Goal: Task Accomplishment & Management: Complete application form

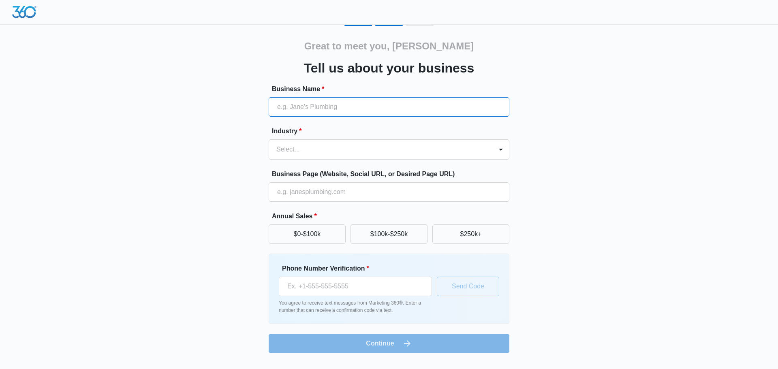
click at [389, 102] on input "Business Name *" at bounding box center [389, 106] width 241 height 19
click at [366, 105] on input "Business Name *" at bounding box center [389, 106] width 241 height 19
click at [382, 103] on input "Business Name *" at bounding box center [389, 106] width 241 height 19
type input "24/7 Pro Restoration"
click at [329, 137] on div "Industry * Select..." at bounding box center [389, 142] width 241 height 33
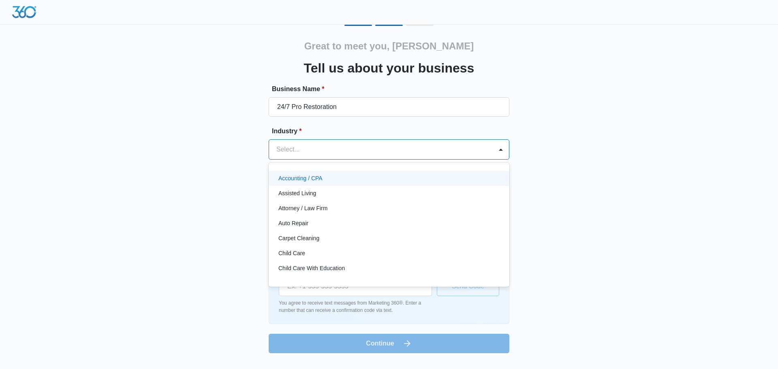
click at [328, 141] on div "Select..." at bounding box center [381, 149] width 224 height 19
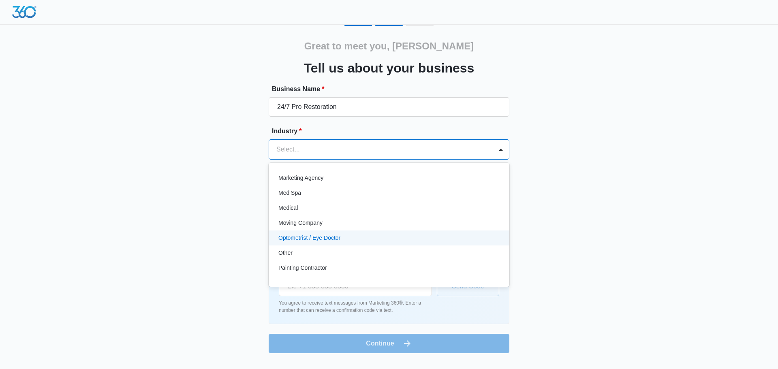
scroll to position [446, 0]
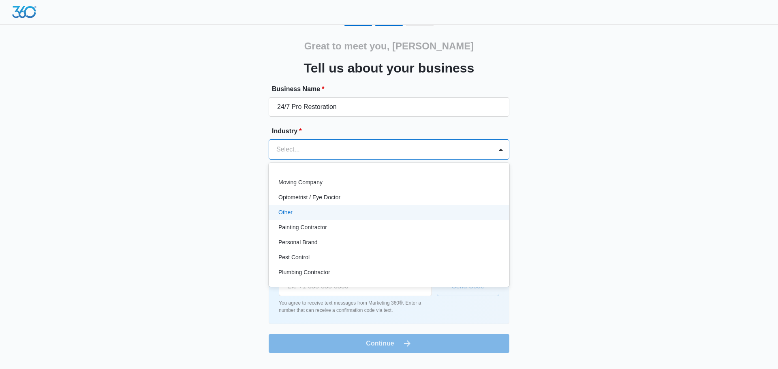
click at [322, 210] on div "Other" at bounding box center [388, 212] width 220 height 9
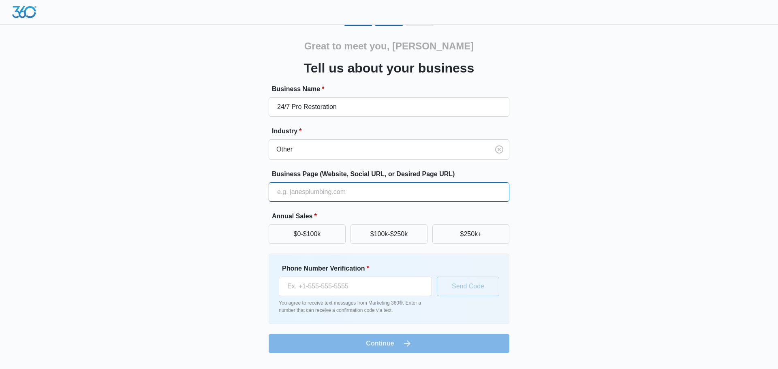
click at [328, 194] on input "Business Page (Website, Social URL, or Desired Page URL)" at bounding box center [389, 191] width 241 height 19
click at [339, 197] on input "Business Page (Website, Social URL, or Desired Page URL)" at bounding box center [389, 191] width 241 height 19
click at [341, 192] on input "Business Page (Website, Social URL, or Desired Page URL)" at bounding box center [389, 191] width 241 height 19
paste input "https://247prorestoration.com/"
type input "https://247prorestoration.com/"
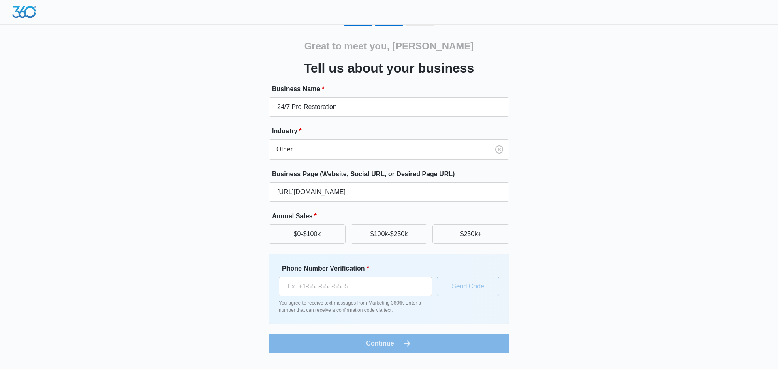
click at [538, 229] on div "Great to meet you, Sam Tell us about your business Business Name * 24/7 Pro Res…" at bounding box center [389, 189] width 486 height 329
click at [333, 239] on button "$0-$100k" at bounding box center [307, 233] width 77 height 19
click at [340, 282] on input "Phone Number Verification *" at bounding box center [355, 286] width 153 height 19
click at [477, 237] on button "$250k+" at bounding box center [470, 233] width 77 height 19
click at [339, 280] on input "Phone Number Verification *" at bounding box center [355, 286] width 153 height 19
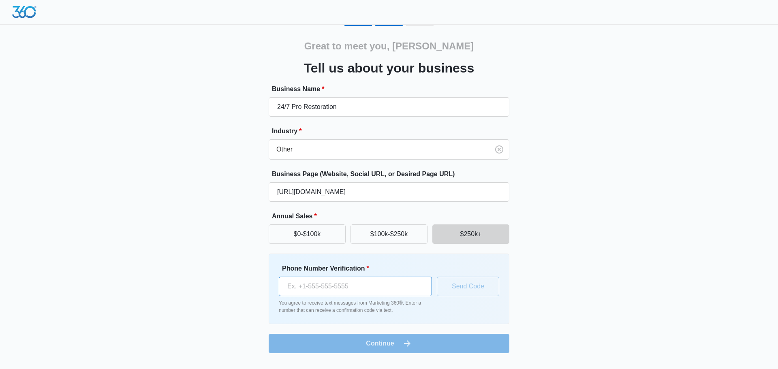
type input "(323) 304-1343"
click at [465, 284] on button "Send Code" at bounding box center [468, 286] width 62 height 19
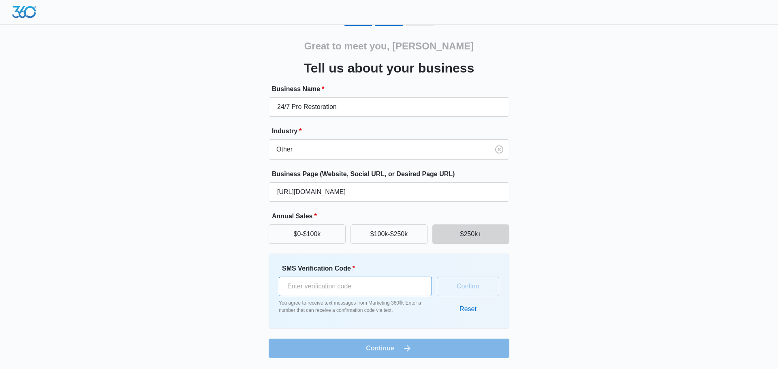
click at [383, 290] on input "SMS Verification Code *" at bounding box center [355, 286] width 153 height 19
type input "344757"
click at [466, 286] on button "Confirm" at bounding box center [468, 286] width 62 height 19
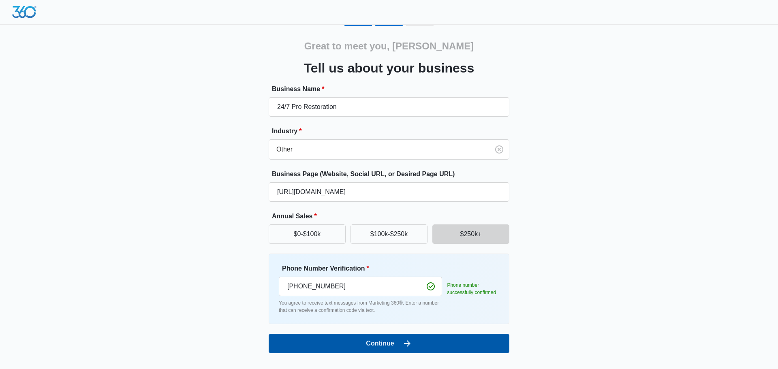
click at [402, 343] on icon "submit" at bounding box center [407, 344] width 10 height 10
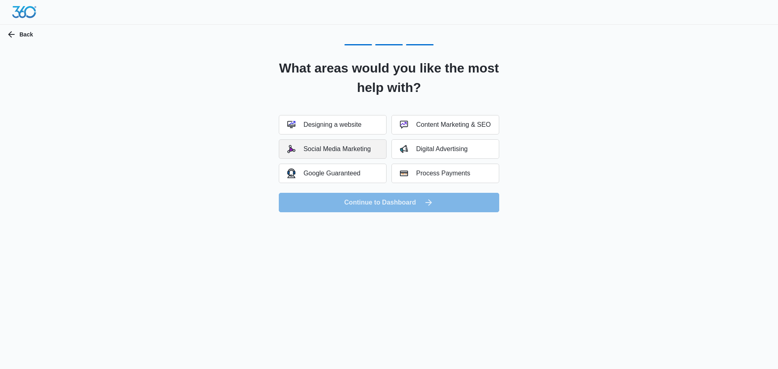
click at [358, 147] on div "Social Media Marketing" at bounding box center [328, 149] width 83 height 8
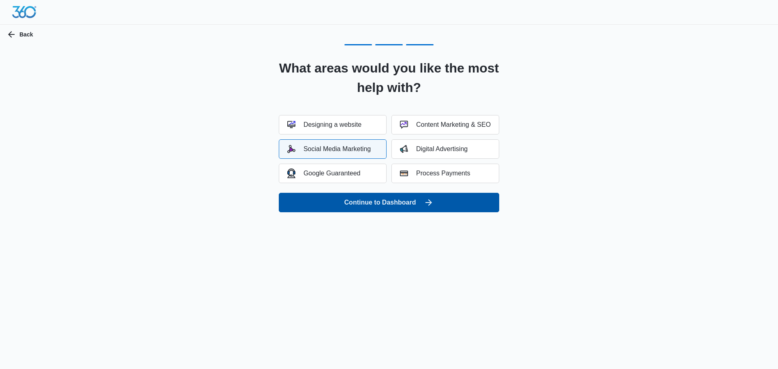
click at [360, 199] on button "Continue to Dashboard" at bounding box center [389, 202] width 220 height 19
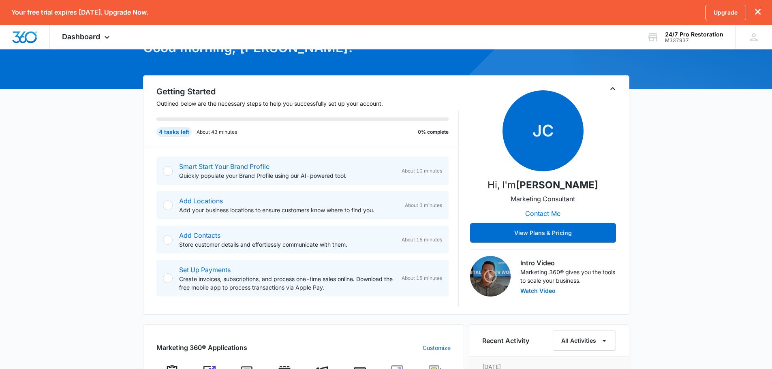
scroll to position [122, 0]
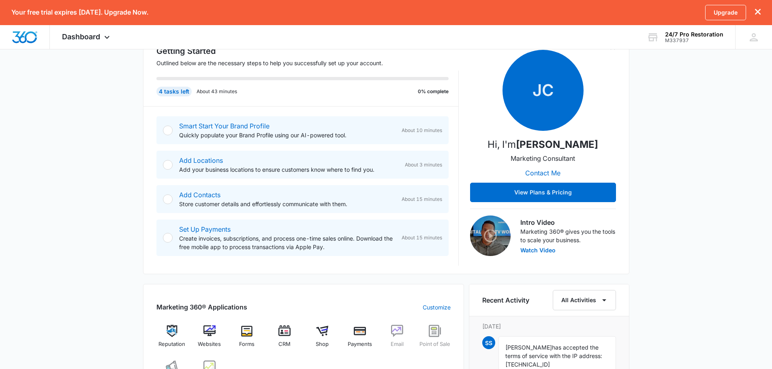
click at [169, 131] on div at bounding box center [168, 131] width 10 height 10
click at [175, 161] on div "Add Locations Add your business locations to ensure customers know where to fin…" at bounding box center [302, 165] width 292 height 28
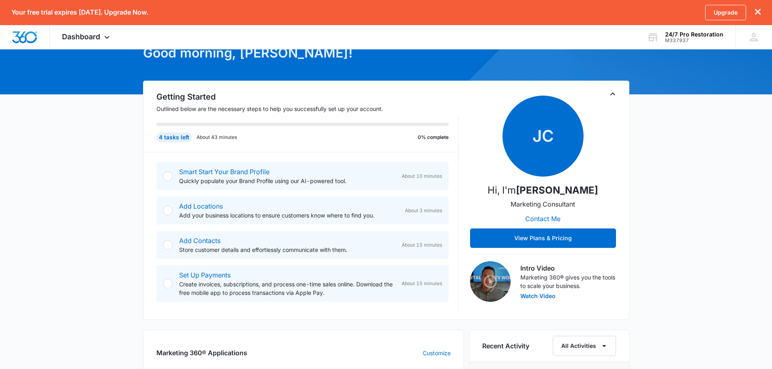
scroll to position [0, 0]
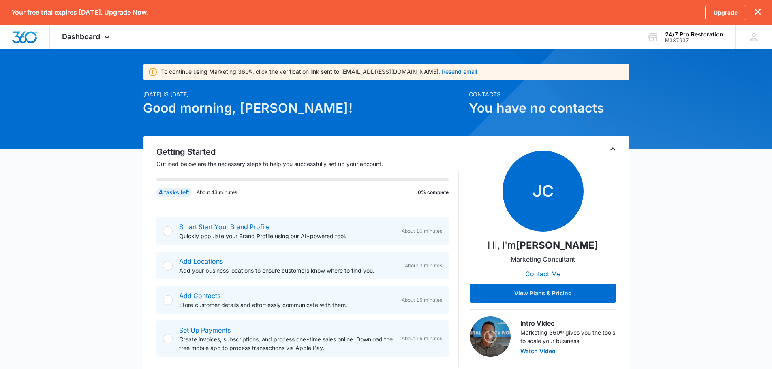
scroll to position [41, 0]
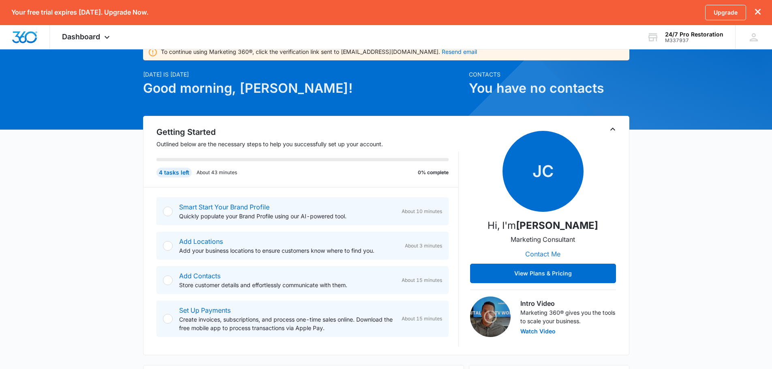
click at [556, 254] on button "Contact Me" at bounding box center [542, 253] width 51 height 19
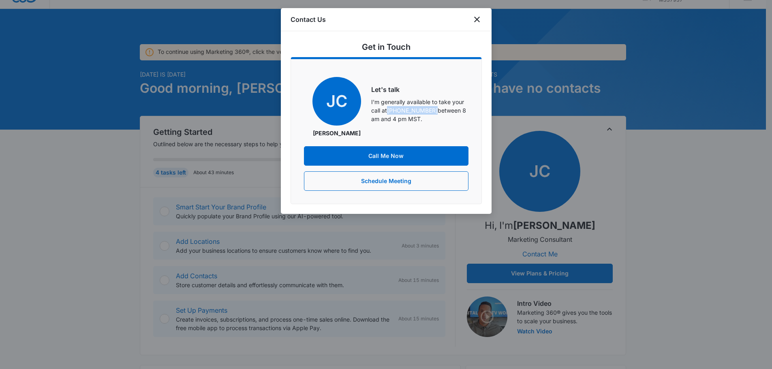
drag, startPoint x: 436, startPoint y: 107, endPoint x: 390, endPoint y: 110, distance: 45.9
click at [390, 110] on p "I'm generally available to take your call at (970) 614-1135 between 8 am and 4 …" at bounding box center [419, 111] width 97 height 26
copy link "(970) 614-1135"
click at [395, 179] on button "Schedule Meeting" at bounding box center [386, 180] width 164 height 19
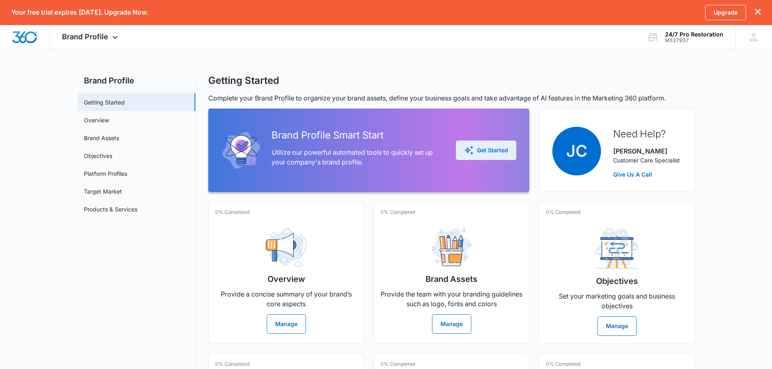
click at [483, 150] on div "Get Started" at bounding box center [486, 150] width 44 height 10
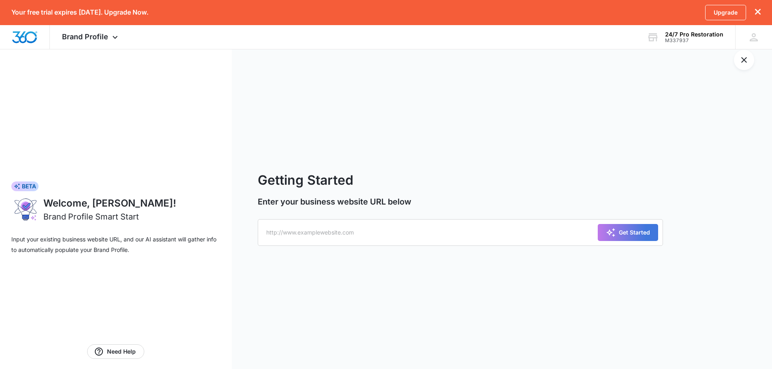
scroll to position [24, 0]
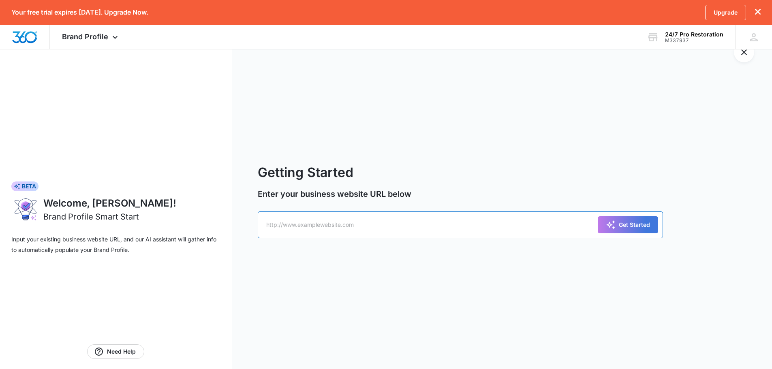
click at [407, 222] on input "text" at bounding box center [460, 224] width 405 height 27
paste input "[URL][DOMAIN_NAME]"
type input "[URL][DOMAIN_NAME]"
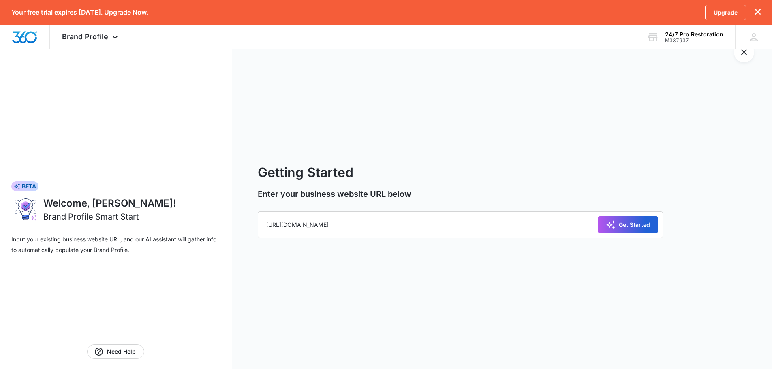
click at [617, 228] on div "Get Started" at bounding box center [628, 225] width 44 height 10
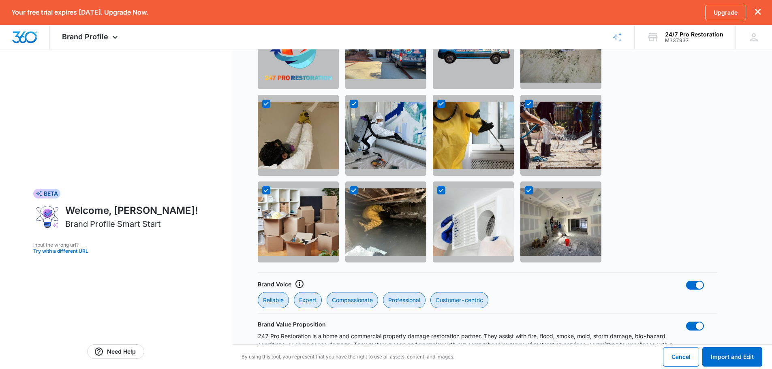
scroll to position [1066, 0]
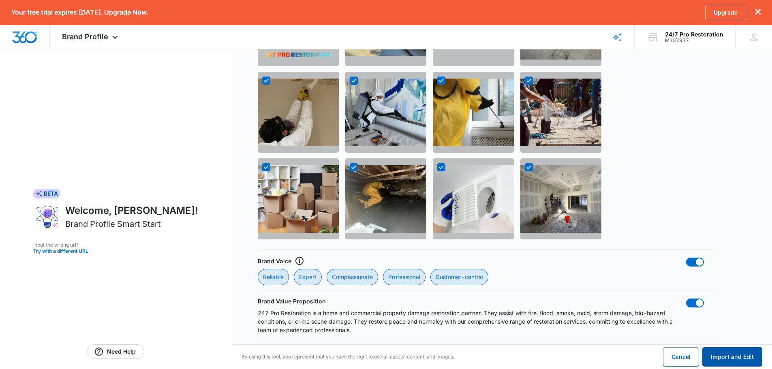
click at [748, 357] on button "Import and Edit" at bounding box center [732, 356] width 60 height 19
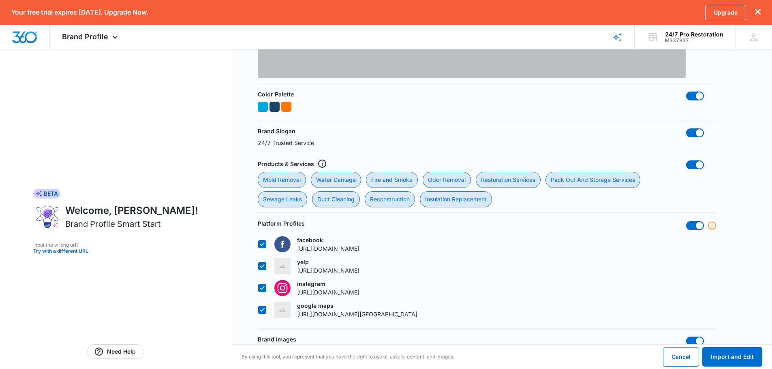
scroll to position [702, 0]
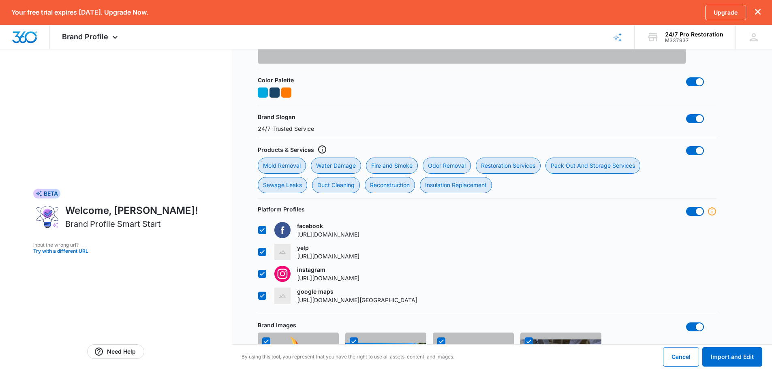
click at [256, 258] on form "Confirm Details Review and confirm the information gathered from your provided …" at bounding box center [502, 32] width 540 height 1370
click at [260, 256] on icon at bounding box center [261, 251] width 7 height 7
click at [258, 252] on input "yelp [URL][DOMAIN_NAME]" at bounding box center [258, 252] width 0 height 0
checkbox input "false"
click at [743, 358] on button "Import and Edit" at bounding box center [732, 356] width 60 height 19
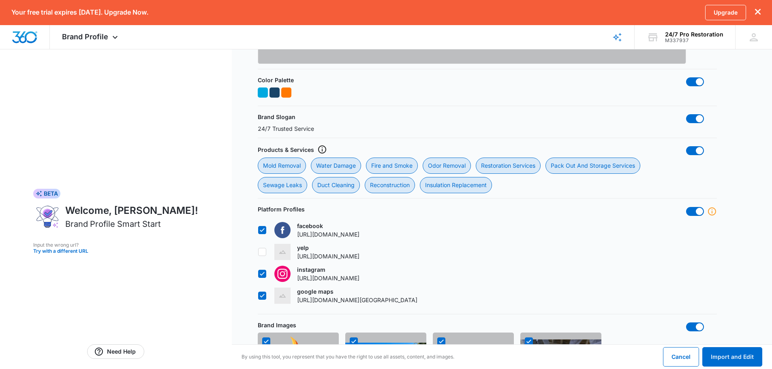
click at [258, 304] on label "google maps [URL][DOMAIN_NAME][GEOGRAPHIC_DATA]" at bounding box center [338, 295] width 160 height 17
click at [258, 296] on input "google maps [URL][DOMAIN_NAME][GEOGRAPHIC_DATA]" at bounding box center [258, 296] width 0 height 0
checkbox input "false"
click at [747, 356] on button "Import and Edit" at bounding box center [732, 356] width 60 height 19
click at [693, 209] on span at bounding box center [695, 211] width 18 height 9
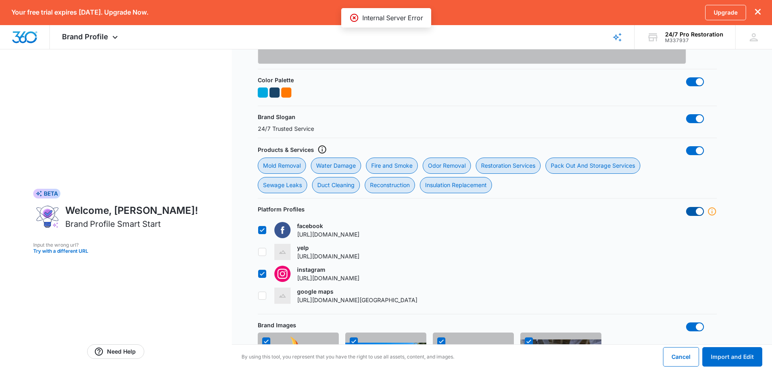
click at [686, 207] on input "checkbox" at bounding box center [685, 207] width 0 height 0
checkbox input "false"
click at [737, 359] on button "Import and Edit" at bounding box center [732, 356] width 60 height 19
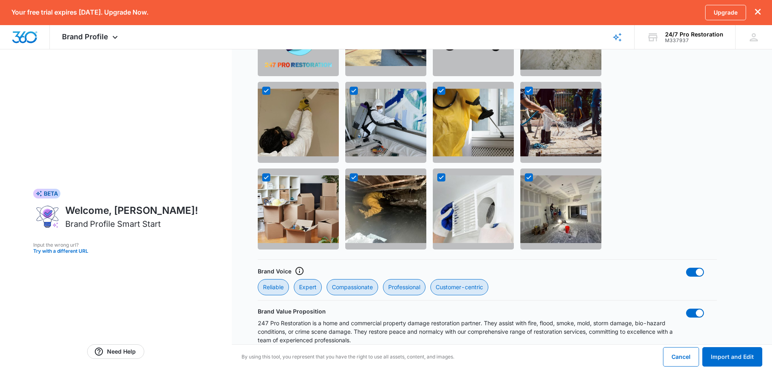
scroll to position [1066, 0]
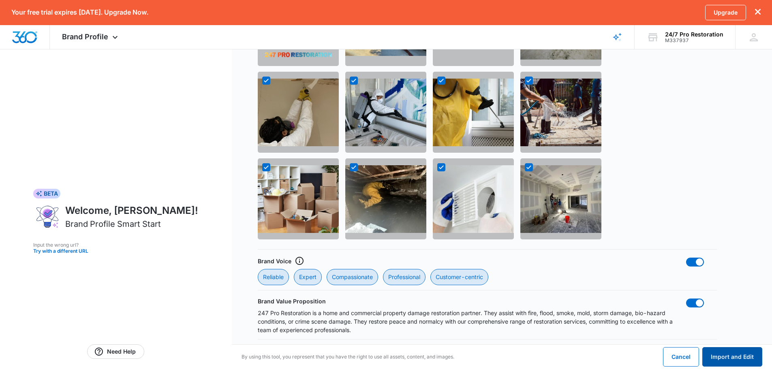
click at [743, 357] on button "Import and Edit" at bounding box center [732, 356] width 60 height 19
click at [687, 169] on div "Brand Images" at bounding box center [487, 108] width 459 height 271
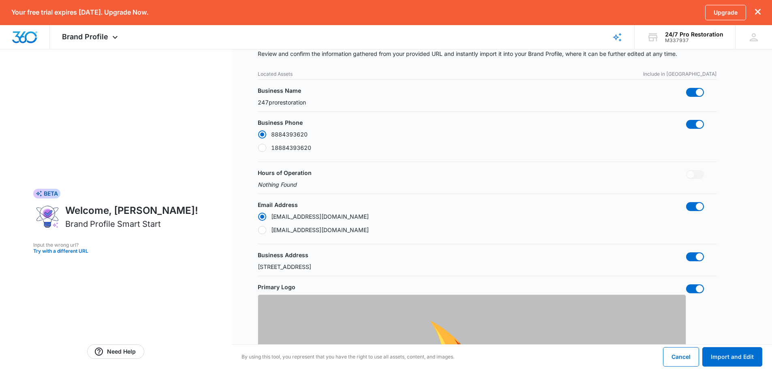
scroll to position [0, 0]
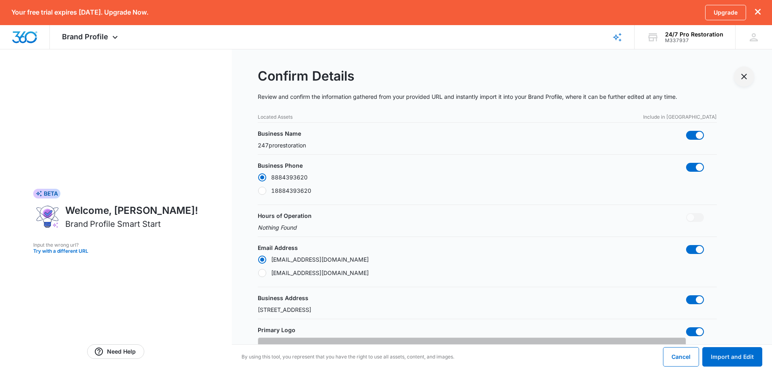
click at [743, 76] on icon "Exit Smart Start Wizard" at bounding box center [744, 77] width 6 height 6
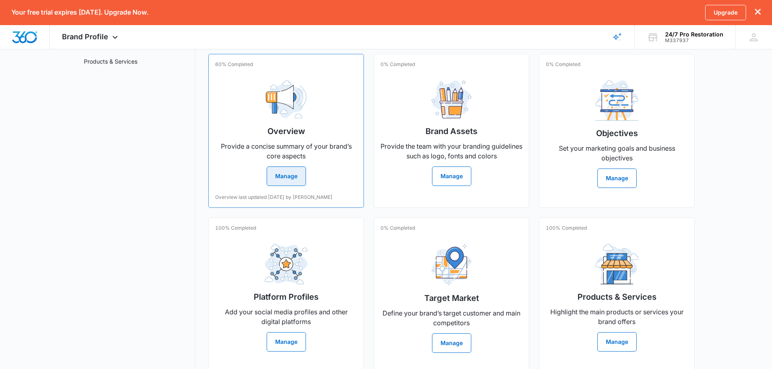
scroll to position [162, 0]
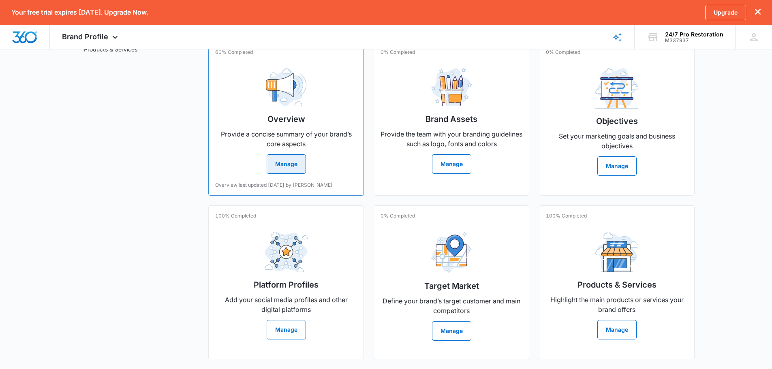
click at [293, 162] on button "Manage" at bounding box center [286, 163] width 39 height 19
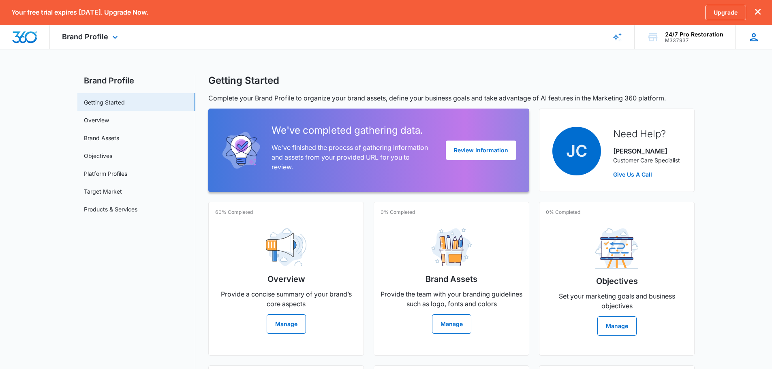
click at [752, 37] on icon at bounding box center [753, 37] width 12 height 12
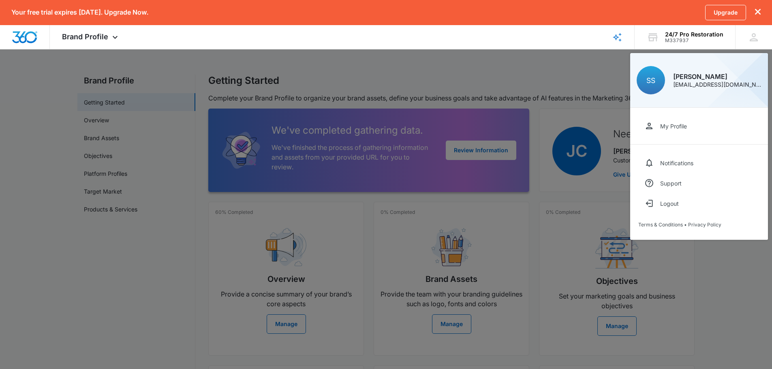
click at [476, 75] on div at bounding box center [386, 184] width 772 height 369
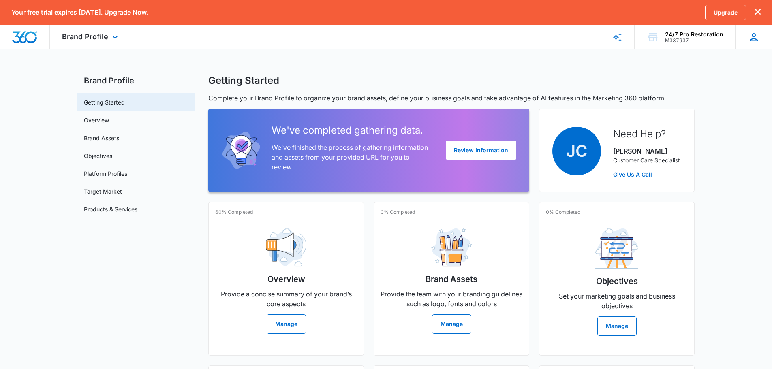
click at [752, 37] on icon at bounding box center [753, 37] width 12 height 12
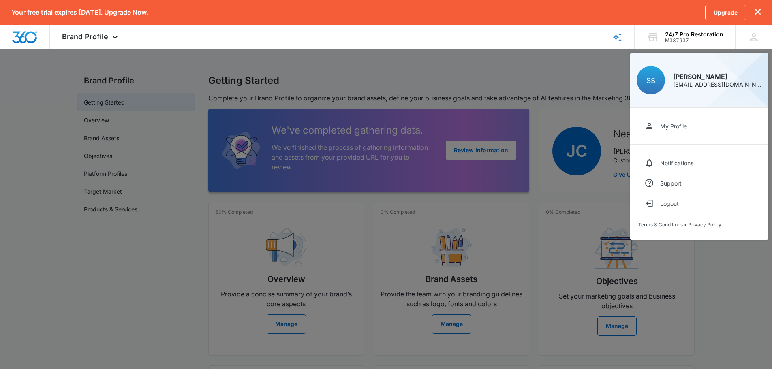
click at [469, 71] on div at bounding box center [386, 184] width 772 height 369
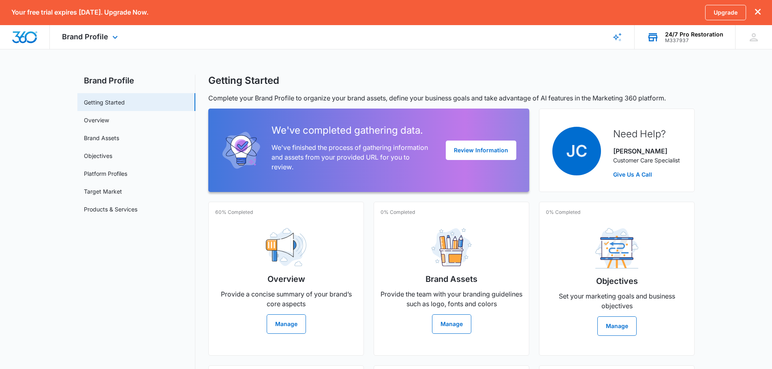
click at [653, 34] on icon at bounding box center [653, 37] width 12 height 12
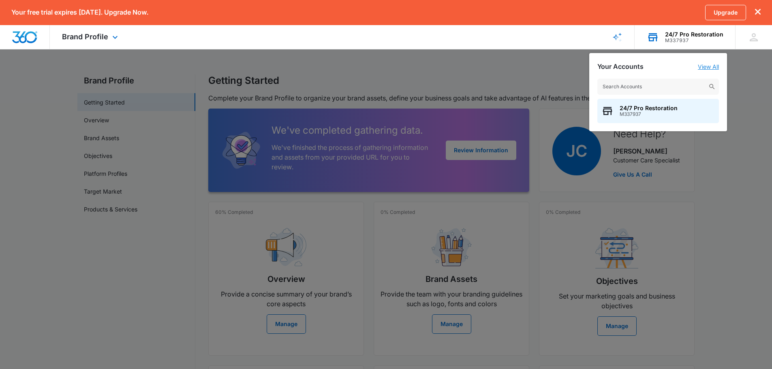
click at [709, 68] on link "View All" at bounding box center [708, 66] width 21 height 7
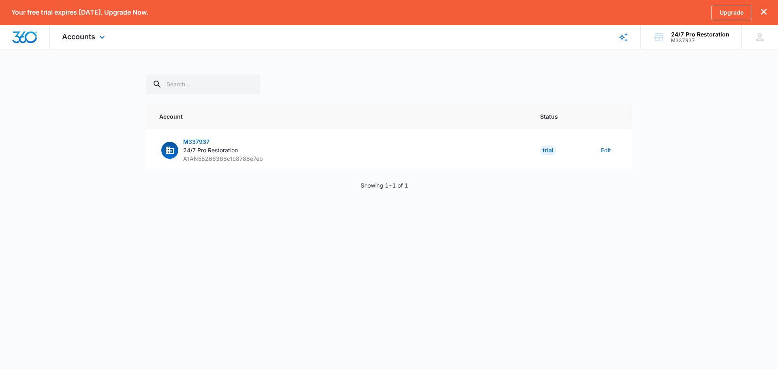
click at [50, 38] on div "Accounts Apps Reputation Websites Forms CRM Email Shop Payments POS Ads Intelli…" at bounding box center [84, 37] width 69 height 24
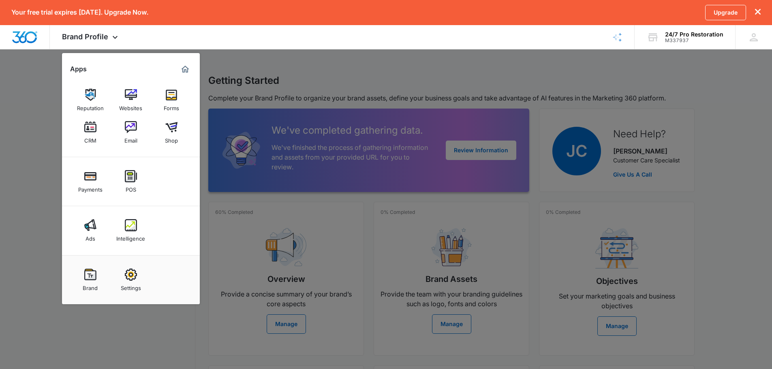
click at [340, 81] on div at bounding box center [386, 184] width 772 height 369
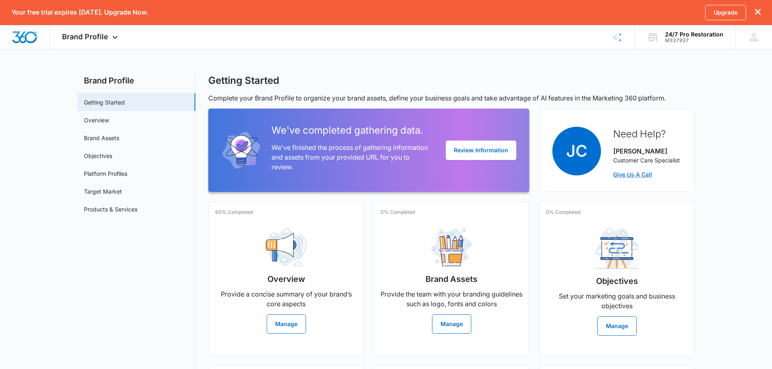
click at [642, 173] on link "Give Us A Call" at bounding box center [646, 174] width 67 height 9
click at [670, 206] on div "0% Completed Objectives Set your marketing goals and business objectives Manage" at bounding box center [617, 279] width 156 height 154
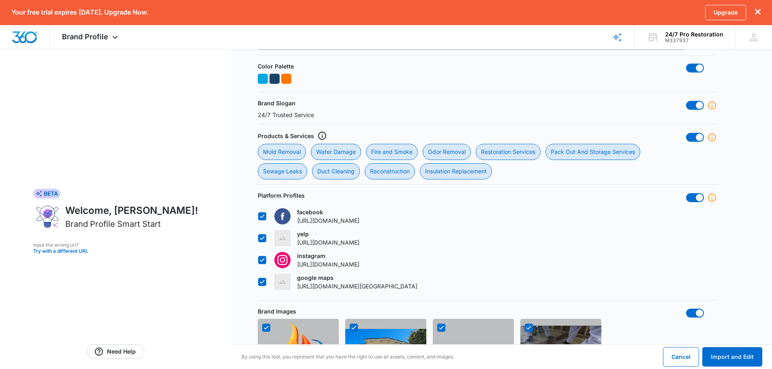
scroll to position [702, 0]
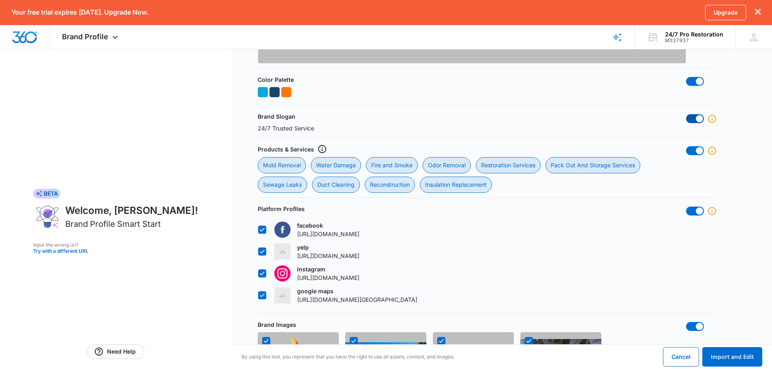
click at [697, 118] on span at bounding box center [699, 118] width 7 height 7
click at [686, 114] on input "checkbox" at bounding box center [685, 114] width 0 height 0
checkbox input "false"
click at [700, 153] on span at bounding box center [699, 150] width 7 height 7
click at [686, 146] on input "checkbox" at bounding box center [685, 146] width 0 height 0
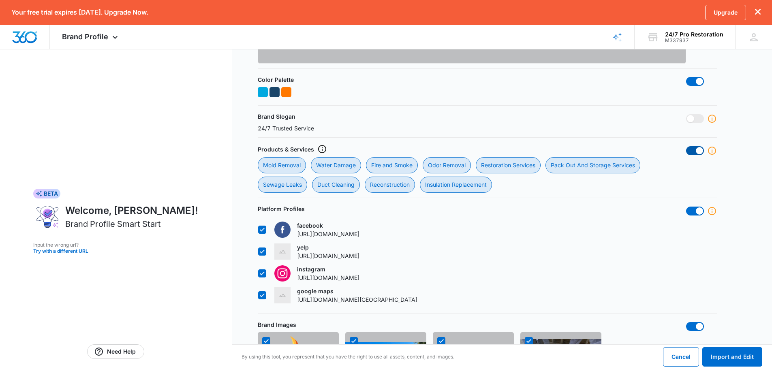
checkbox input "false"
checkbox Removal "false"
checkbox Damage "false"
checkbox Smoke "false"
checkbox Removal "false"
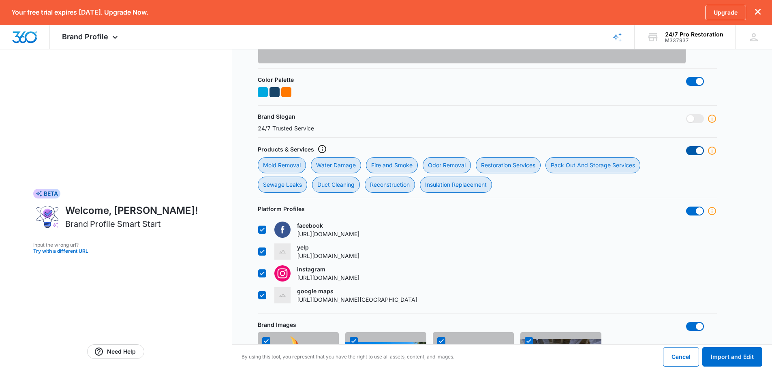
checkbox Services "false"
checkbox Leaks "false"
checkbox Cleaning "false"
checkbox input "false"
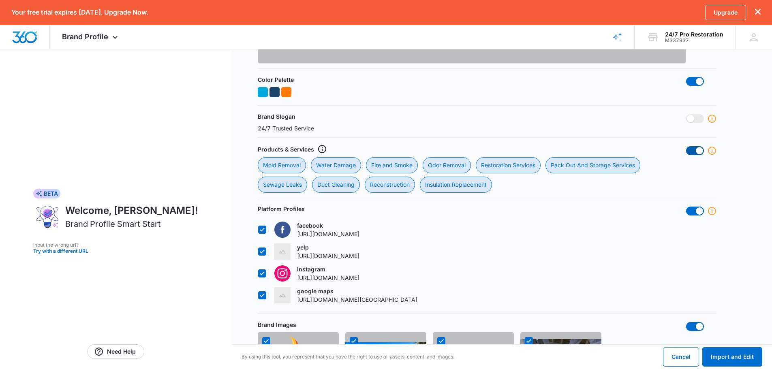
checkbox Replacement "false"
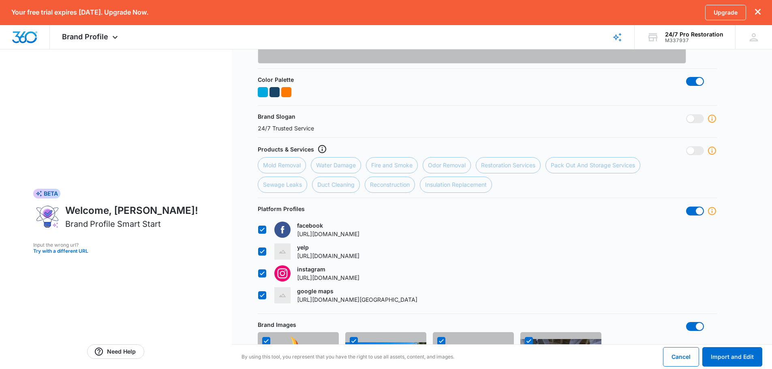
click at [697, 217] on div "Platform Profiles facebook [URL][DOMAIN_NAME] yelp [URL][DOMAIN_NAME] instagram…" at bounding box center [487, 257] width 459 height 104
click at [699, 211] on span at bounding box center [699, 210] width 7 height 7
click at [686, 207] on input "checkbox" at bounding box center [685, 206] width 0 height 0
checkbox input "false"
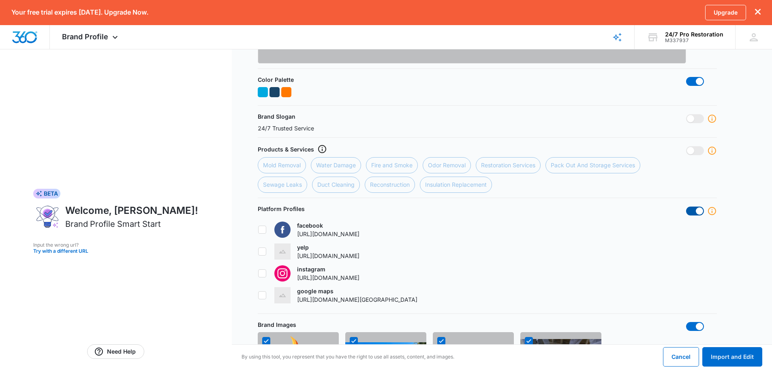
checkbox input "false"
click at [737, 351] on button "Import and Edit" at bounding box center [732, 356] width 60 height 19
click at [117, 348] on link "Need Help" at bounding box center [115, 351] width 57 height 15
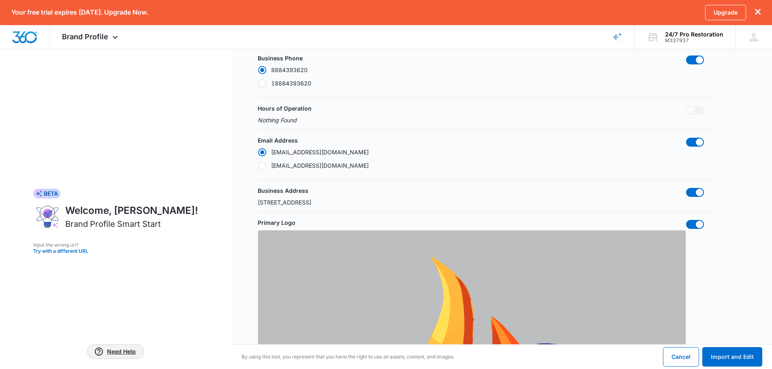
scroll to position [0, 0]
